Goal: Task Accomplishment & Management: Complete application form

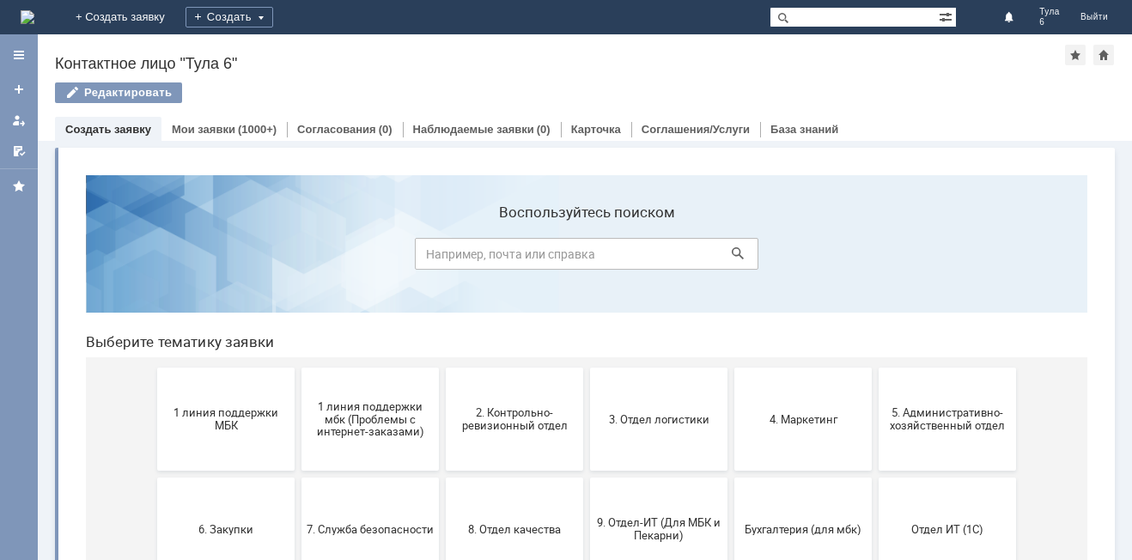
click at [204, 433] on button "1 линия поддержки МБК" at bounding box center [225, 419] width 137 height 103
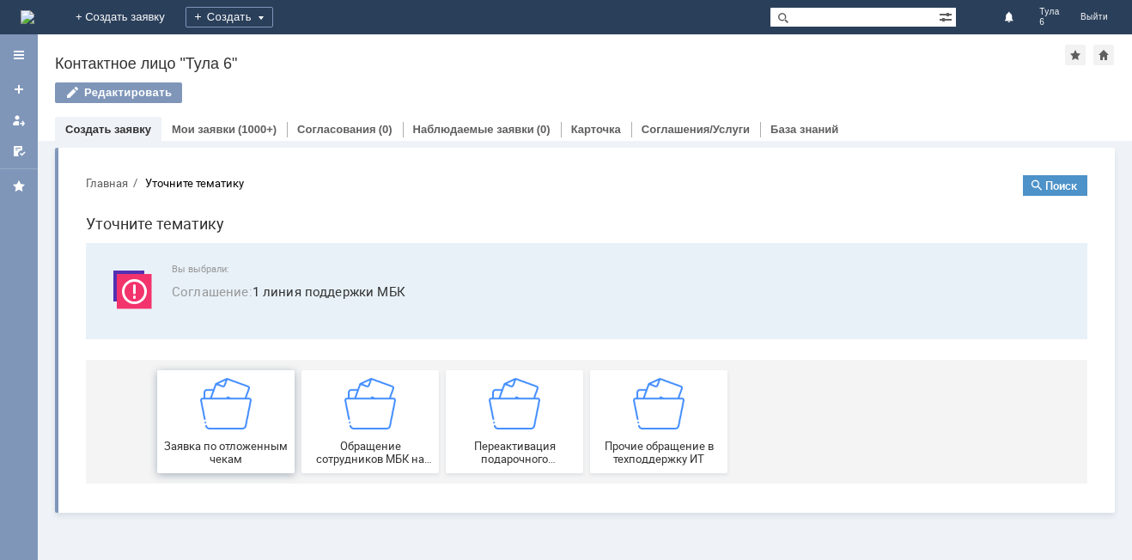
click at [203, 432] on div "Заявка по отложенным чекам" at bounding box center [225, 422] width 127 height 88
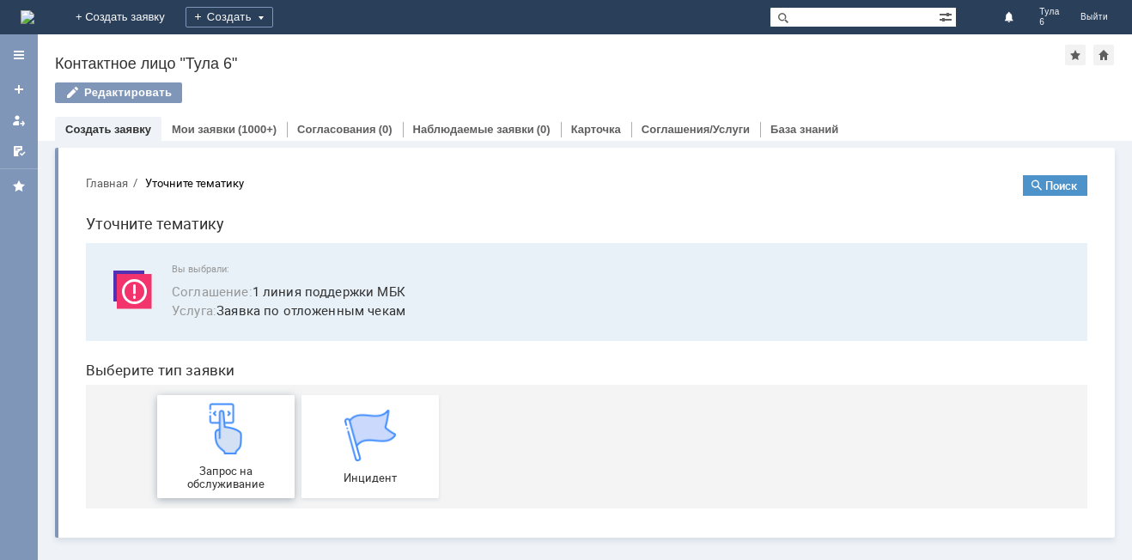
click at [212, 440] on img at bounding box center [226, 429] width 52 height 52
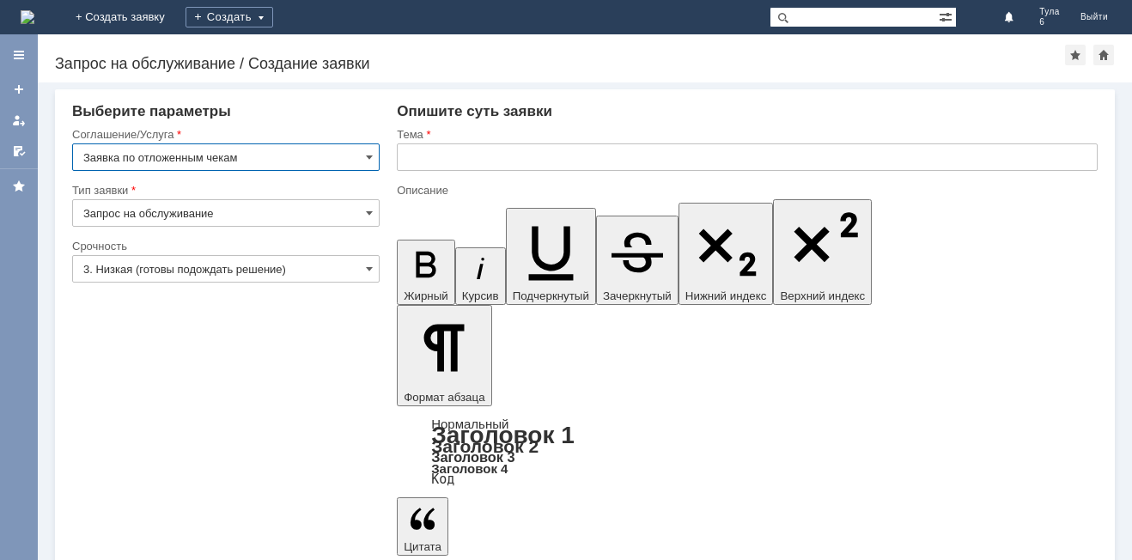
click at [168, 266] on input "3. Низкая (готовы подождать решение)" at bounding box center [225, 268] width 307 height 27
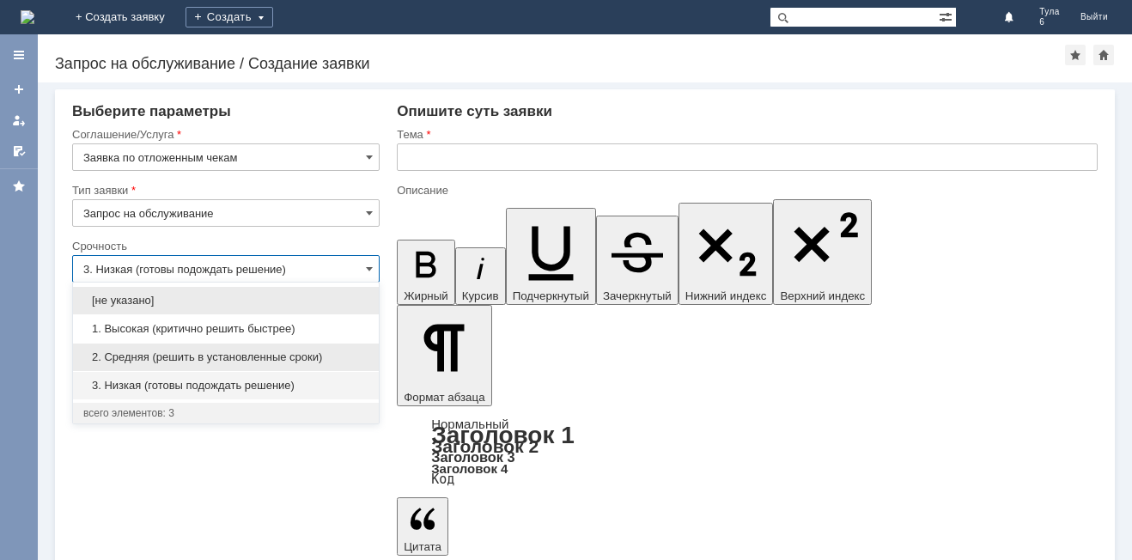
click at [181, 351] on span "2. Средняя (решить в установленные сроки)" at bounding box center [225, 357] width 285 height 14
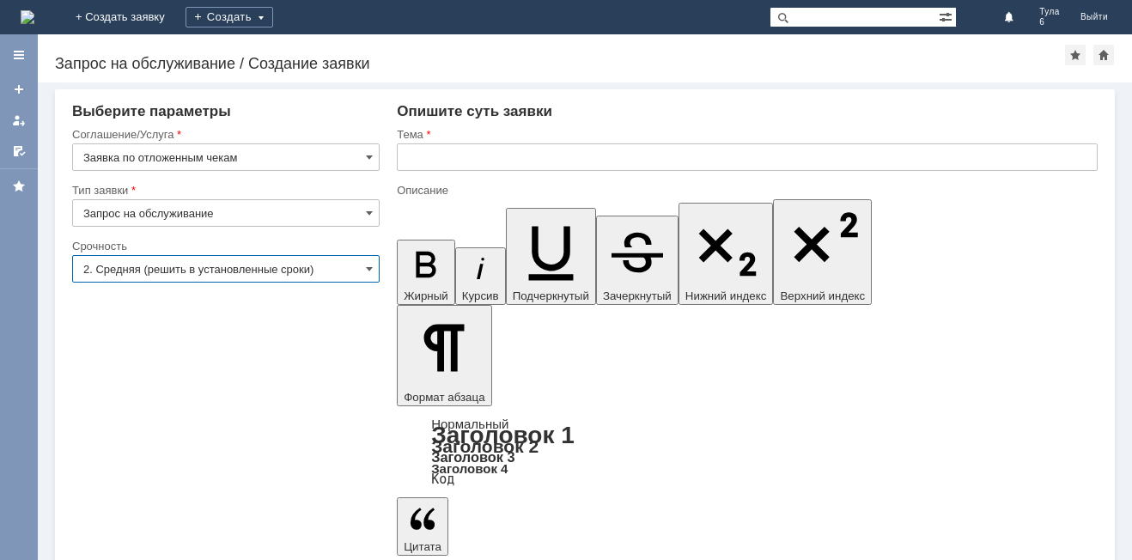
type input "2. Средняя (решить в установленные сроки)"
click at [419, 157] on input "text" at bounding box center [747, 156] width 701 height 27
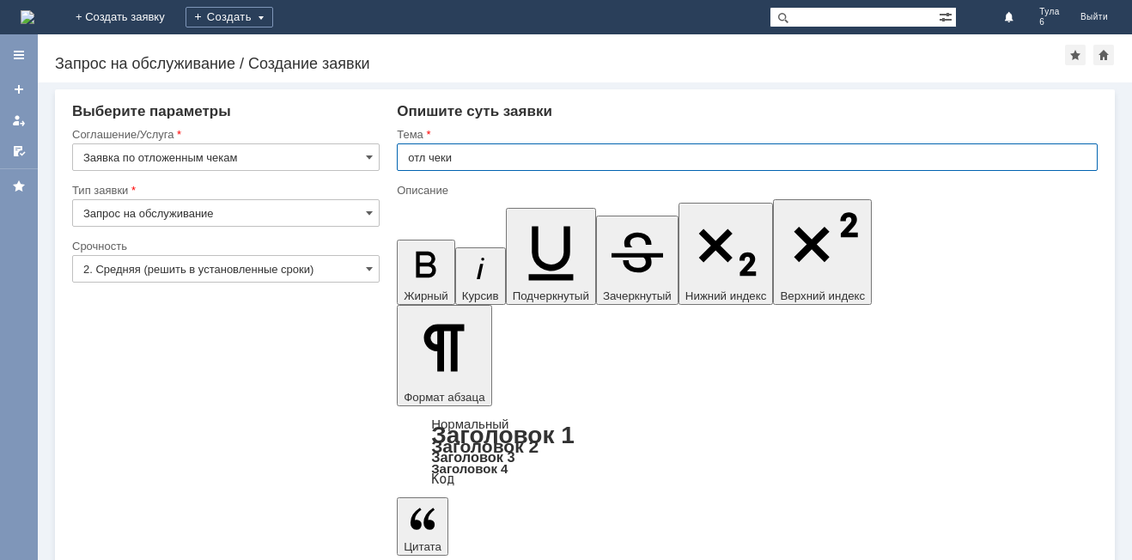
click at [506, 155] on input "отл чеки" at bounding box center [747, 156] width 701 height 27
type input "отл чеки [DATE]"
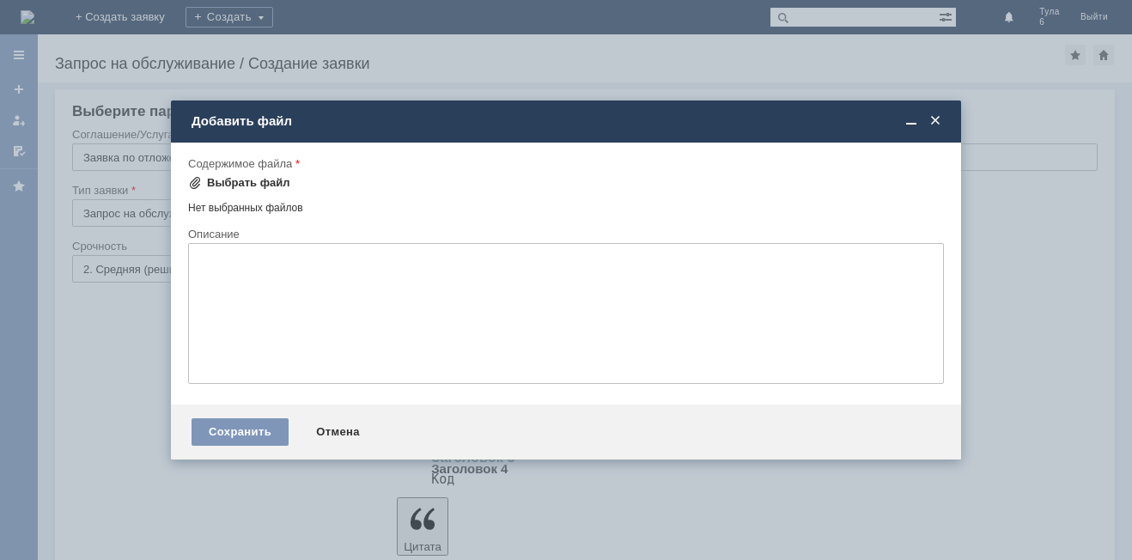
click at [197, 179] on span at bounding box center [195, 183] width 14 height 14
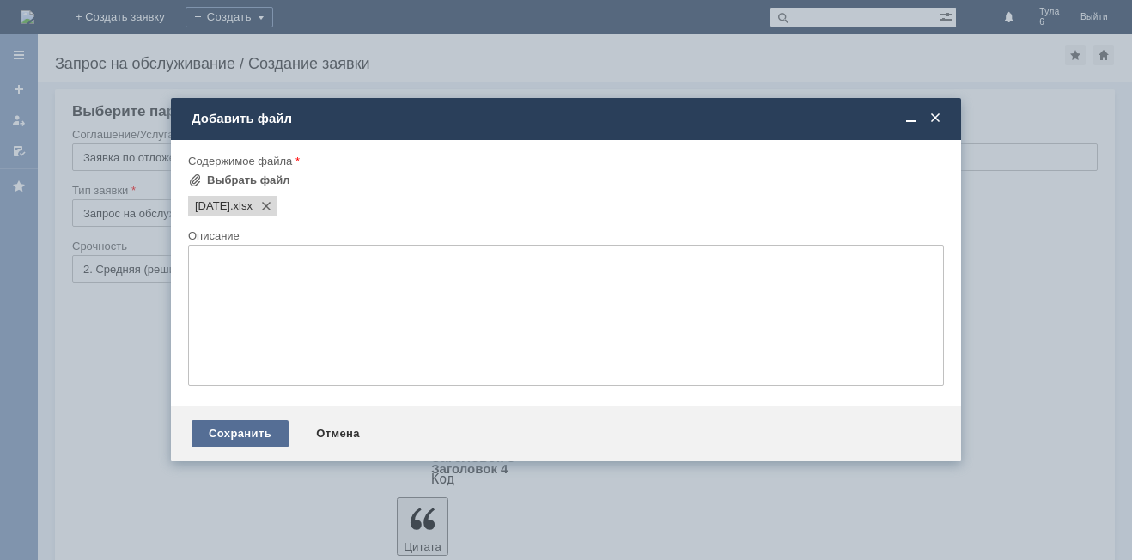
click at [264, 429] on div "Сохранить" at bounding box center [239, 433] width 97 height 27
